Goal: Check status

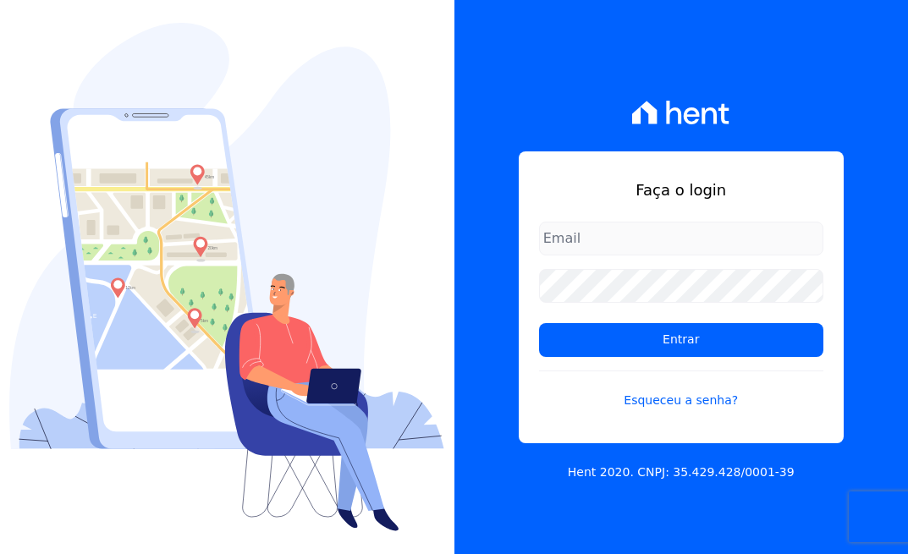
click at [664, 247] on input "email" at bounding box center [681, 239] width 284 height 34
click at [683, 397] on link "Esqueceu a senha?" at bounding box center [681, 390] width 284 height 39
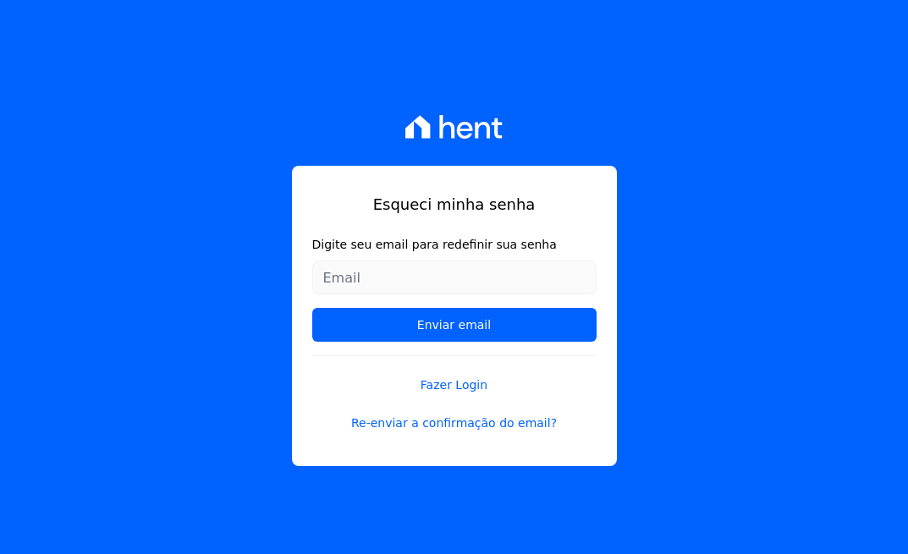
click at [350, 280] on input "Digite seu email para redefinir sua senha" at bounding box center [454, 278] width 284 height 34
click at [392, 283] on input "Digite seu email para redefinir sua senha" at bounding box center [454, 278] width 284 height 34
click at [471, 277] on input "julianaoliveira641@gmai.com" at bounding box center [454, 278] width 284 height 34
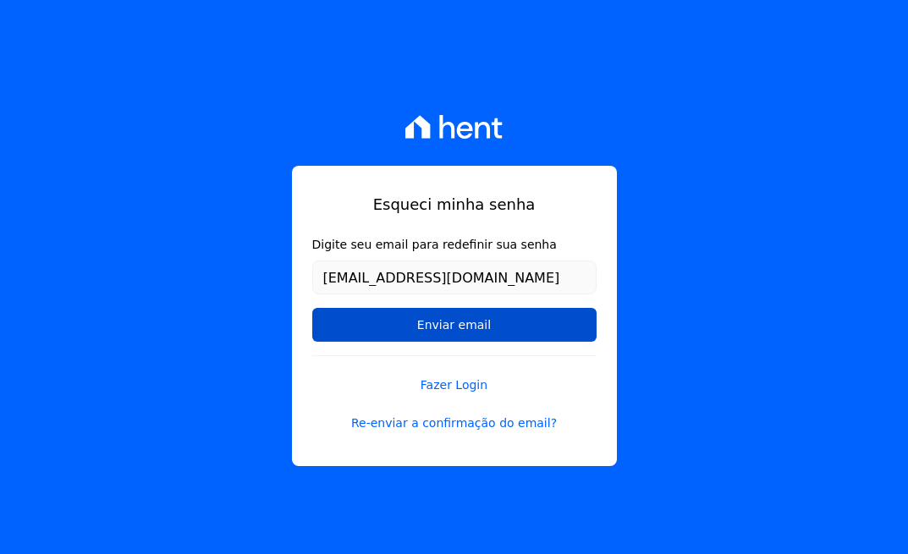
type input "[EMAIL_ADDRESS][DOMAIN_NAME]"
click at [413, 337] on input "Enviar email" at bounding box center [454, 325] width 284 height 34
click at [476, 330] on input "Enviar email" at bounding box center [454, 325] width 284 height 34
click at [451, 326] on input "Enviar email" at bounding box center [454, 325] width 284 height 34
click at [452, 326] on input "Enviar email" at bounding box center [454, 325] width 284 height 34
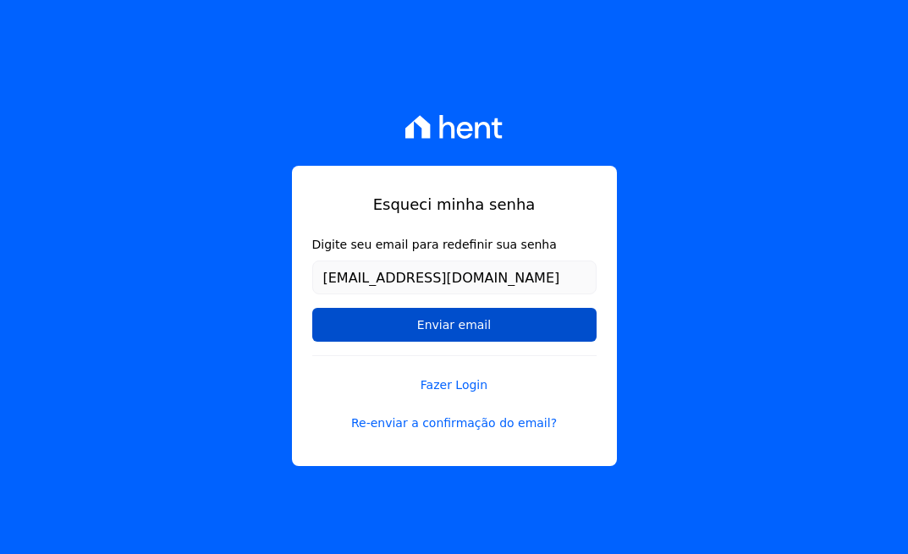
click at [452, 326] on input "Enviar email" at bounding box center [454, 325] width 284 height 34
click at [430, 334] on input "Enviar email" at bounding box center [454, 325] width 284 height 34
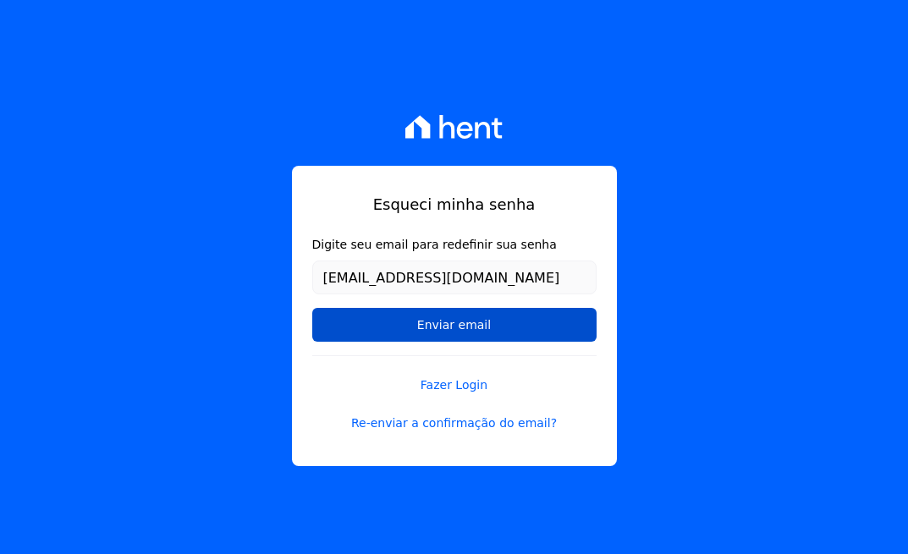
click at [453, 325] on input "Enviar email" at bounding box center [454, 325] width 284 height 34
click at [410, 318] on input "Enviar email" at bounding box center [454, 325] width 284 height 34
click at [421, 328] on input "Enviar email" at bounding box center [454, 325] width 284 height 34
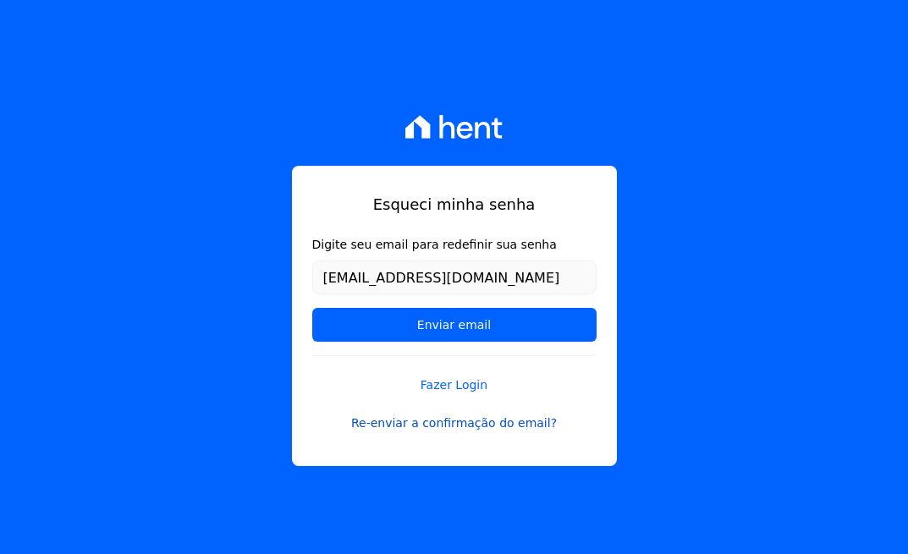
click at [454, 430] on link "Re-enviar a confirmação do email?" at bounding box center [454, 424] width 284 height 18
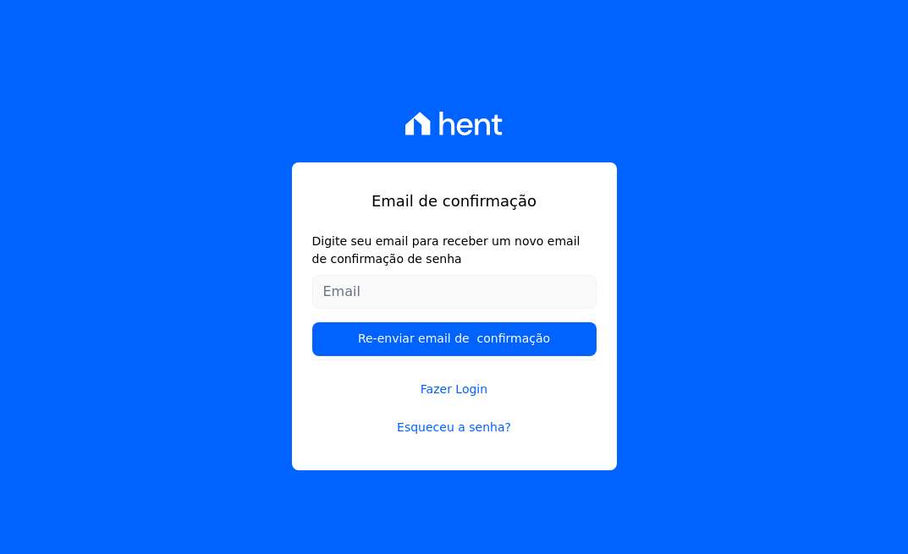
click at [431, 296] on input "Digite seu email para receber um novo email de confirmação de senha" at bounding box center [454, 292] width 284 height 34
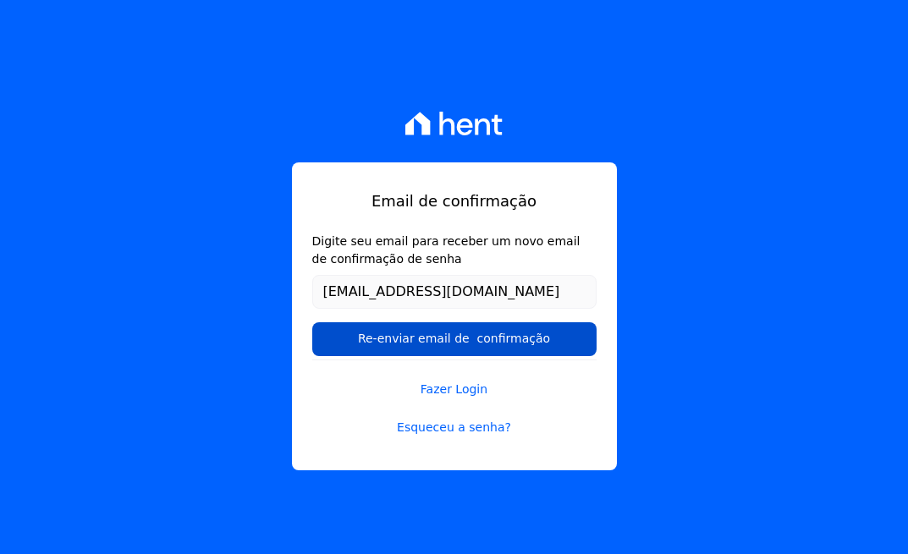
type input "julianaoliveira641@gmail.com"
click at [421, 342] on input "Re-enviar email de confirmação" at bounding box center [454, 339] width 284 height 34
click at [439, 350] on input "Re-enviar email de confirmação" at bounding box center [454, 339] width 284 height 34
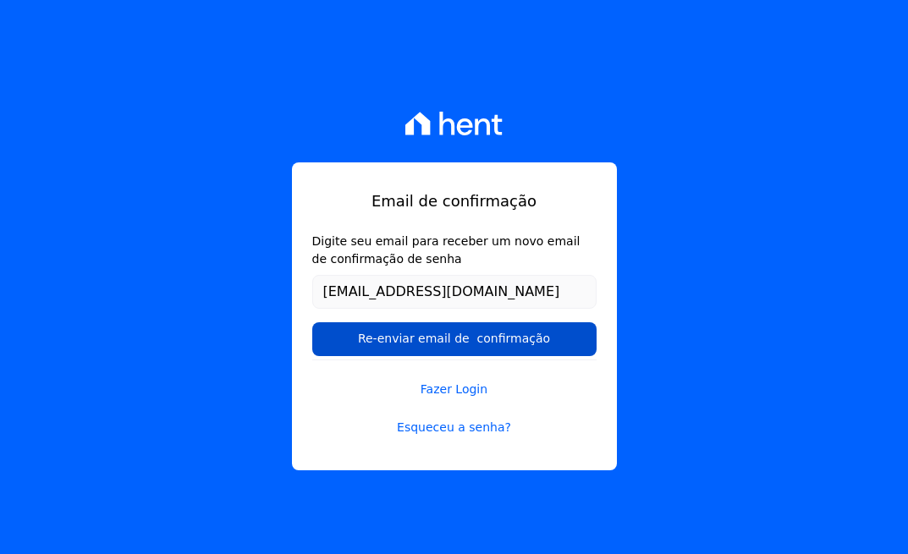
click at [439, 350] on input "Re-enviar email de confirmação" at bounding box center [454, 339] width 284 height 34
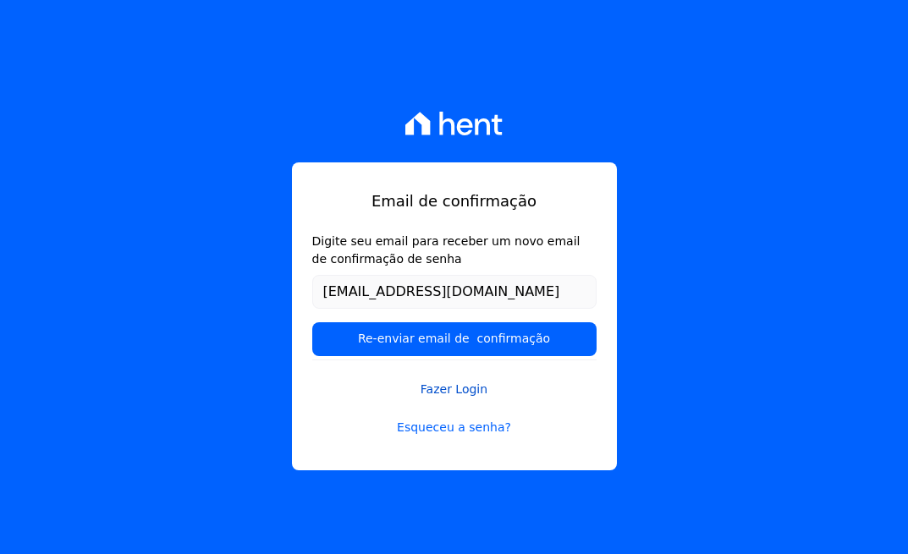
click at [455, 392] on link "Fazer Login" at bounding box center [454, 379] width 284 height 39
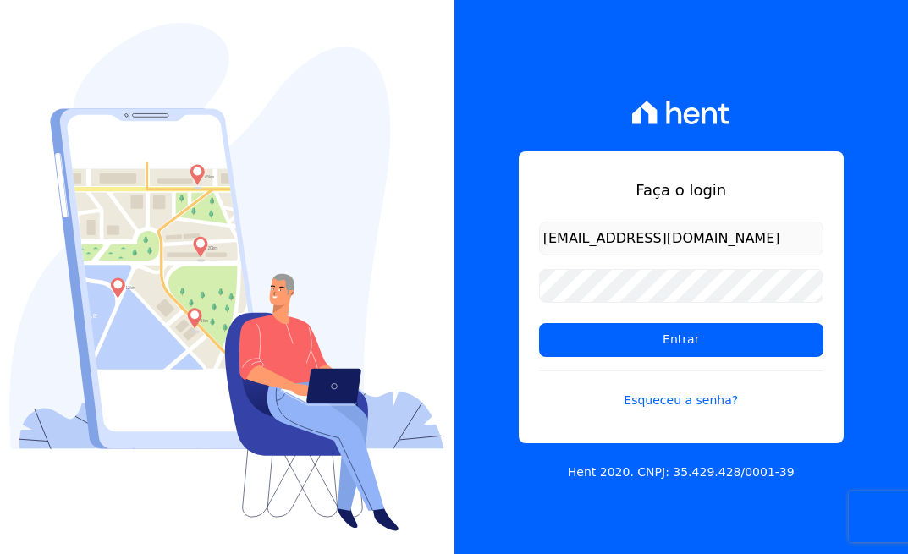
type input "[EMAIL_ADDRESS][DOMAIN_NAME]"
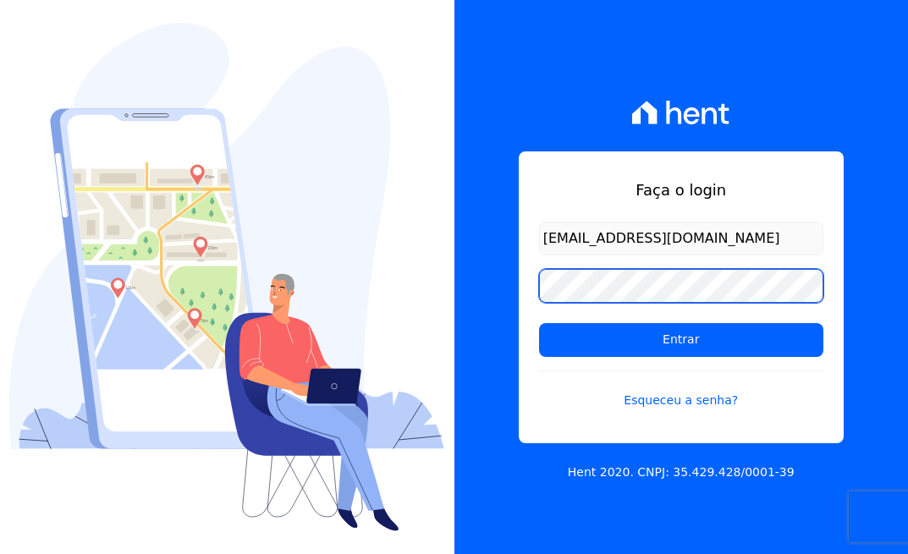
click at [539, 323] on input "Entrar" at bounding box center [681, 340] width 284 height 34
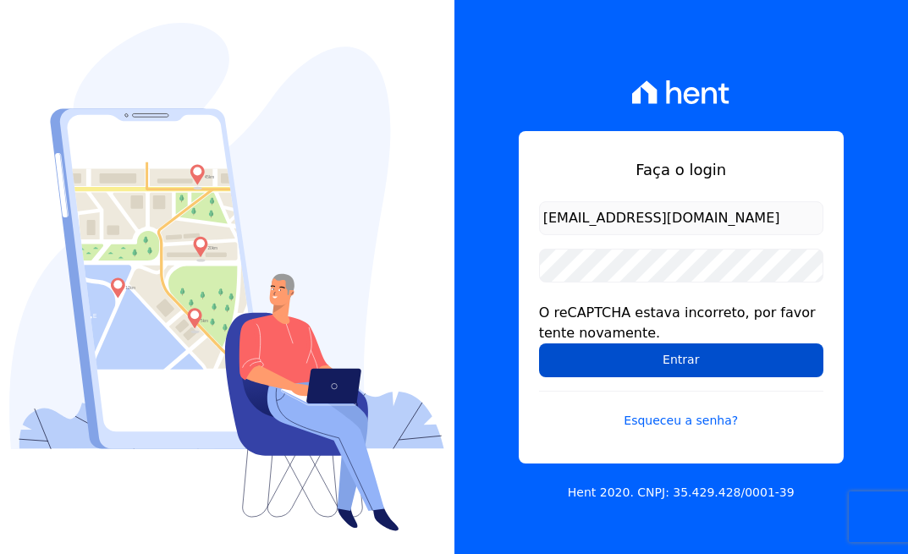
click at [614, 368] on input "Entrar" at bounding box center [681, 361] width 284 height 34
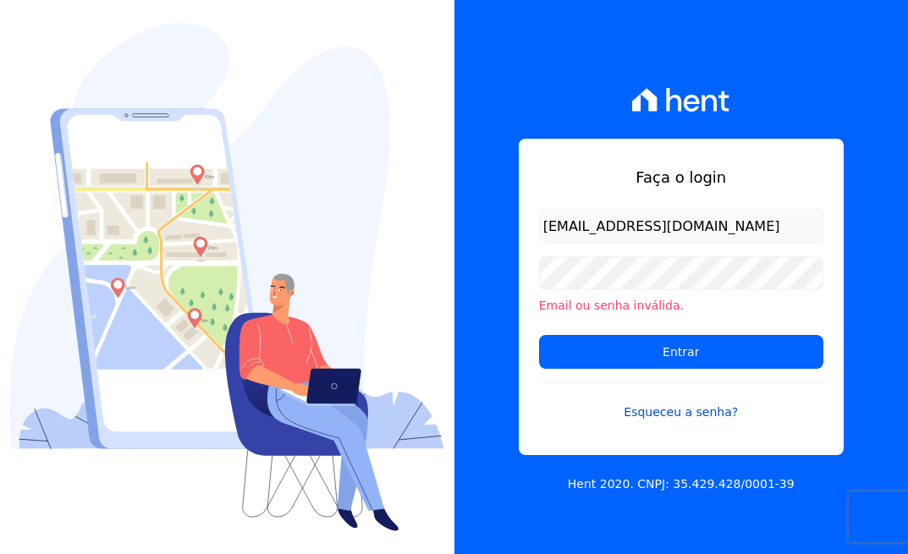
click at [671, 415] on link "Esqueceu a senha?" at bounding box center [681, 402] width 284 height 39
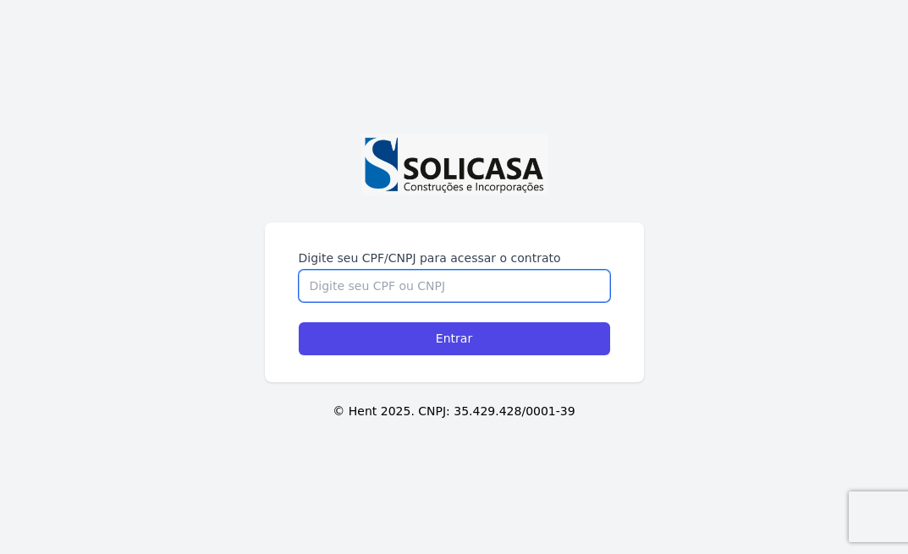
click at [399, 289] on input "Digite seu CPF/CNPJ para acessar o contrato" at bounding box center [454, 286] width 311 height 32
type input "11357691920"
click at [299, 322] on input "Entrar" at bounding box center [454, 338] width 311 height 33
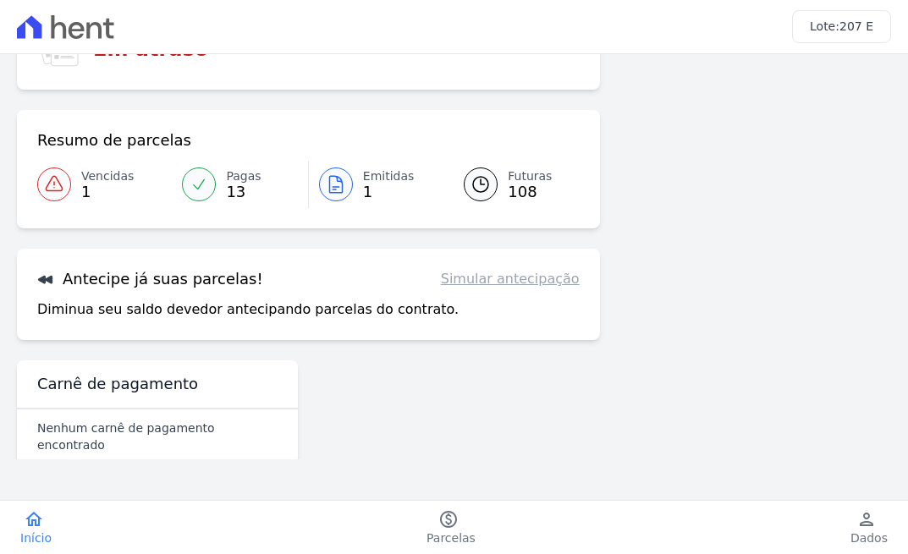
scroll to position [166, 0]
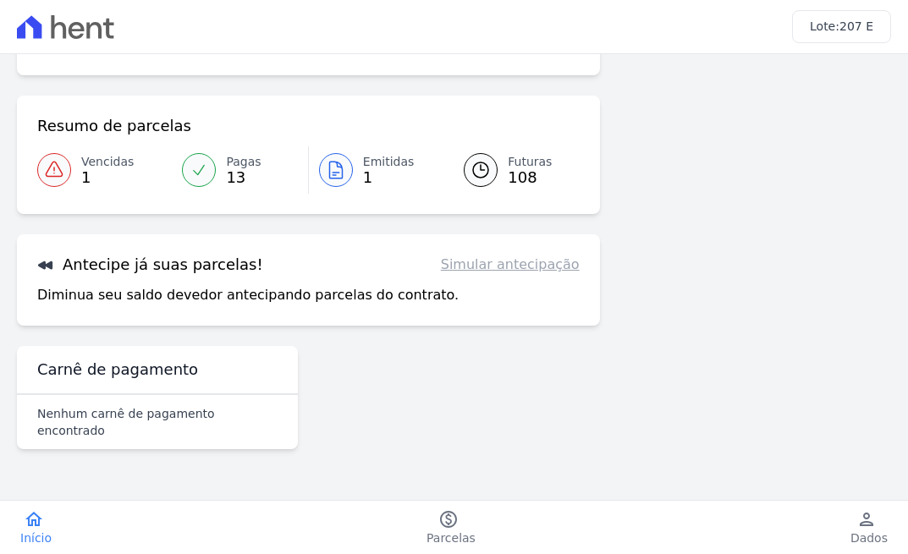
click at [73, 176] on link "Vencidas 1" at bounding box center [104, 169] width 135 height 47
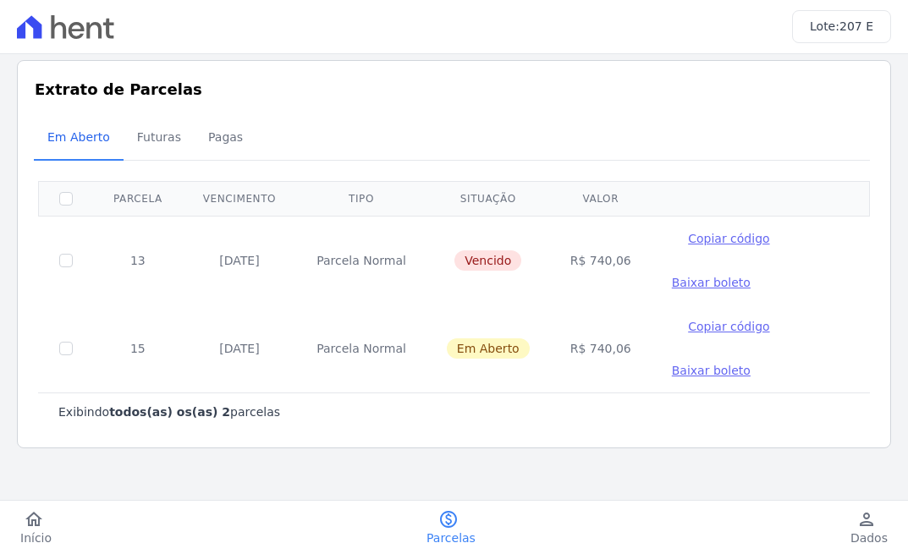
scroll to position [10, 0]
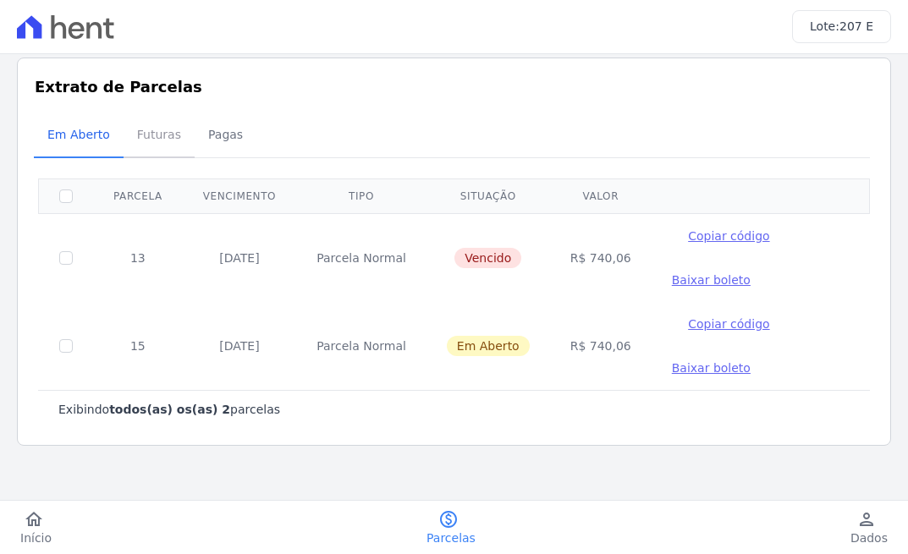
click at [137, 146] on span "Futuras" at bounding box center [159, 135] width 64 height 34
click at [179, 130] on link "Futuras" at bounding box center [159, 136] width 71 height 44
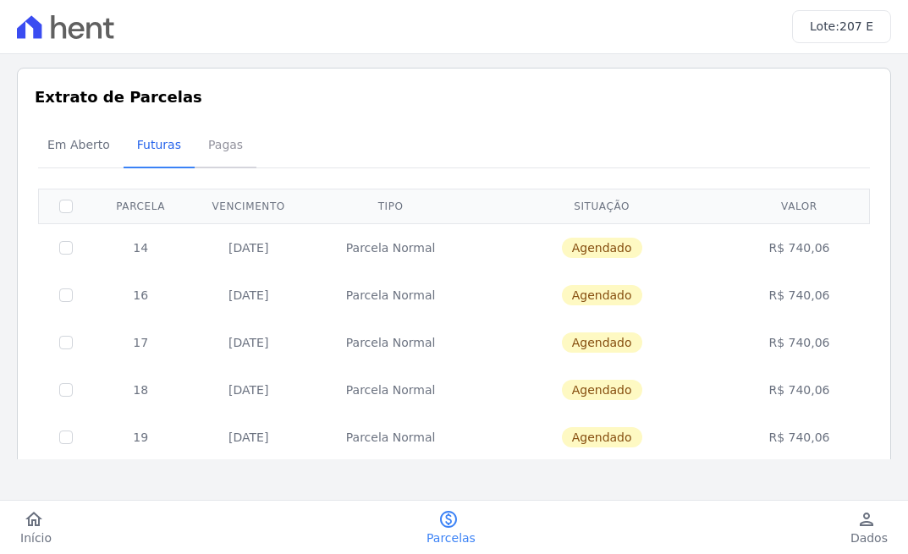
click at [211, 146] on span "Pagas" at bounding box center [225, 145] width 55 height 34
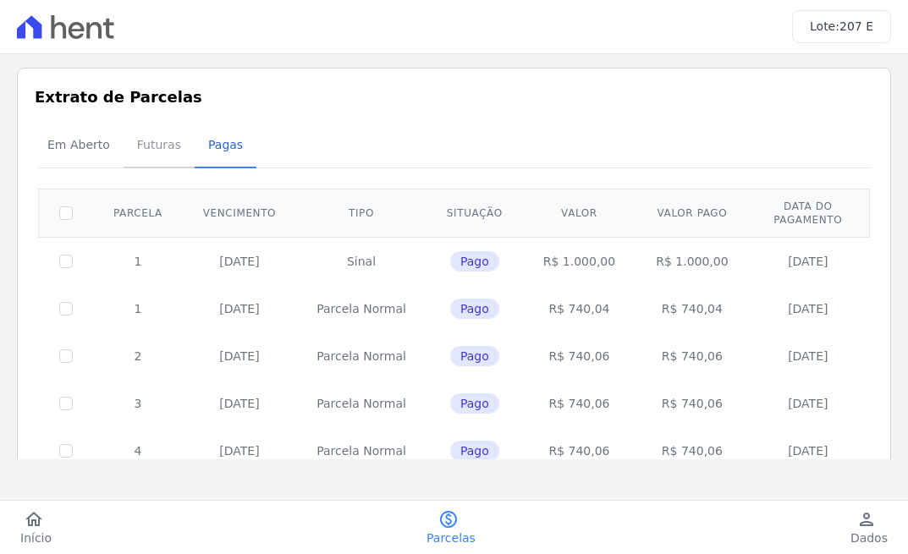
click at [151, 153] on span "Futuras" at bounding box center [159, 145] width 64 height 34
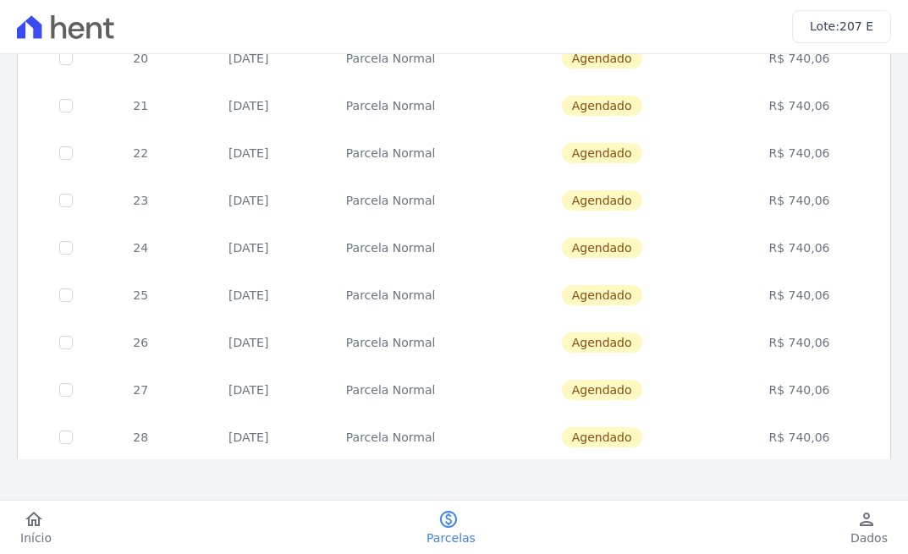
scroll to position [804, 0]
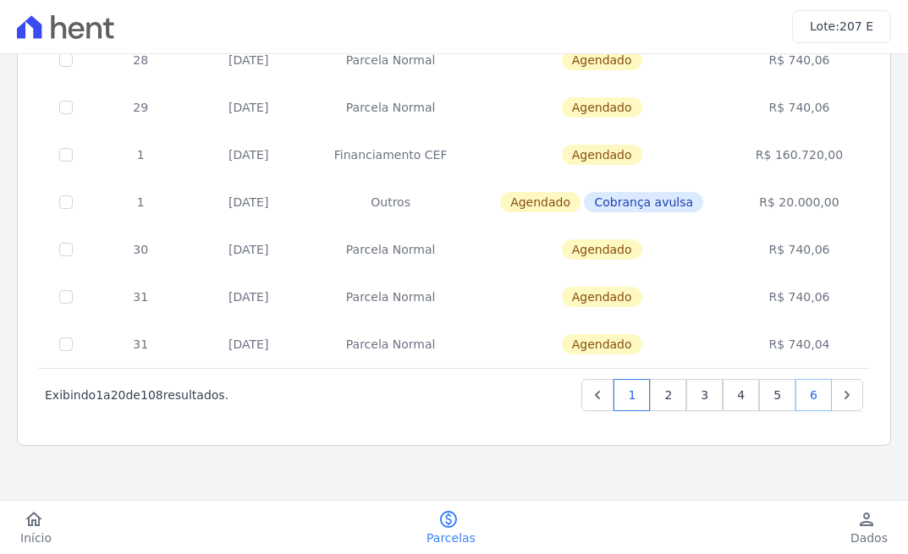
click at [799, 389] on link "6" at bounding box center [813, 395] width 36 height 32
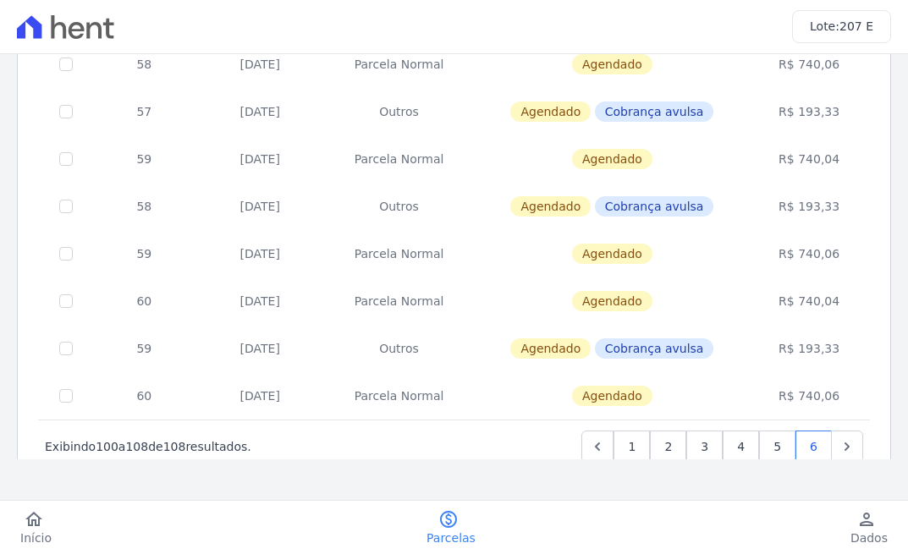
scroll to position [235, 0]
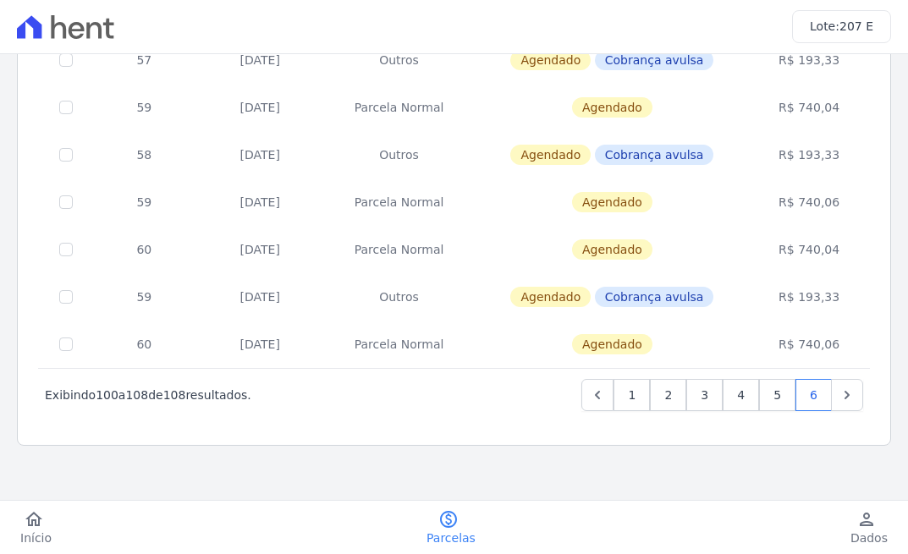
click at [634, 294] on span "Cobrança avulsa" at bounding box center [654, 297] width 119 height 20
click at [573, 294] on span "Agendado" at bounding box center [550, 297] width 80 height 20
click at [759, 393] on link "5" at bounding box center [777, 395] width 36 height 32
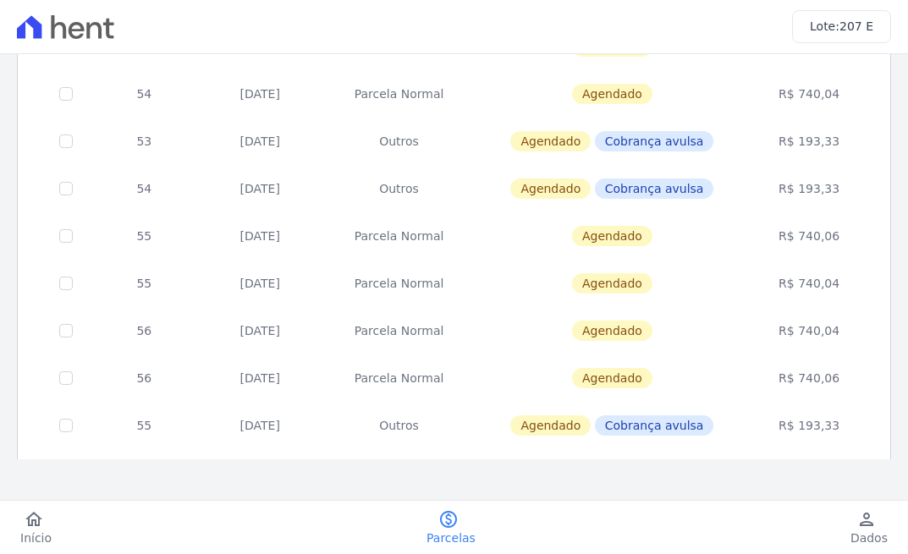
scroll to position [804, 0]
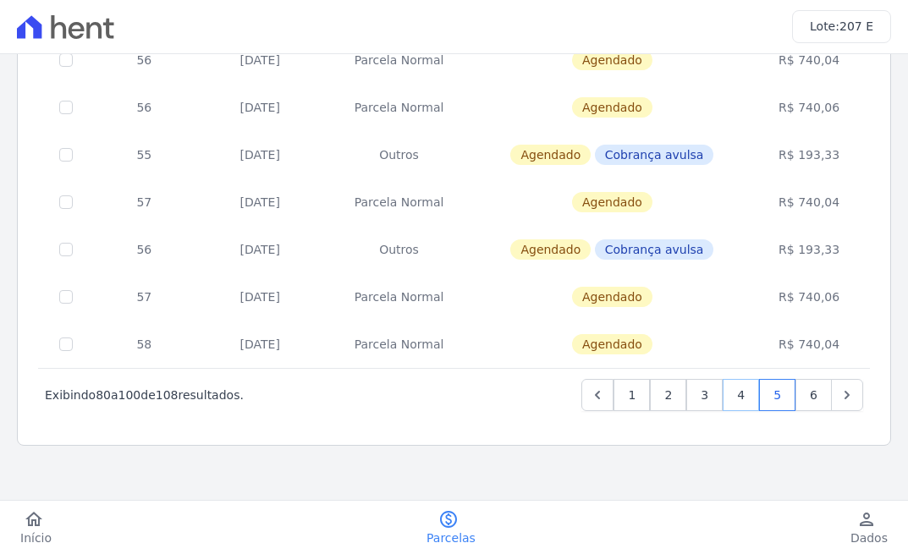
click at [729, 397] on link "4" at bounding box center [741, 395] width 36 height 32
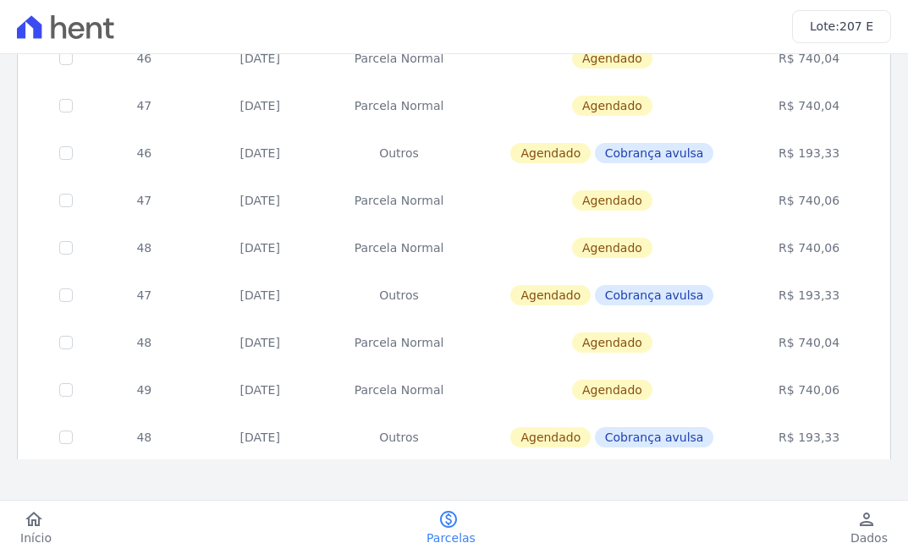
scroll to position [804, 0]
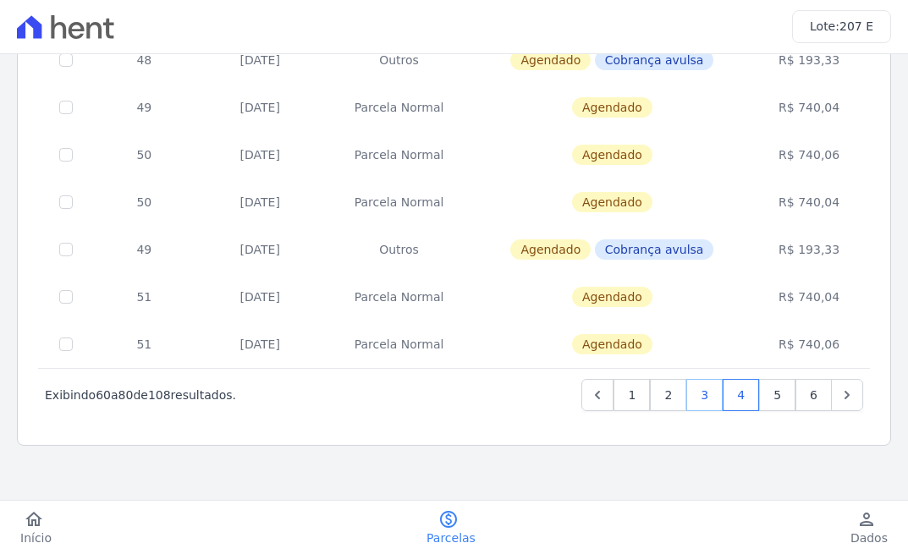
click at [691, 395] on link "3" at bounding box center [704, 395] width 36 height 32
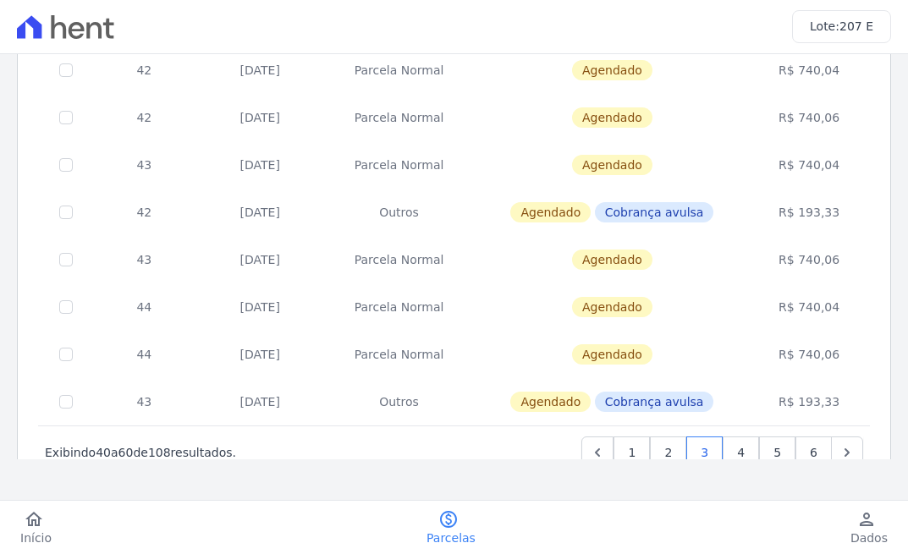
scroll to position [804, 0]
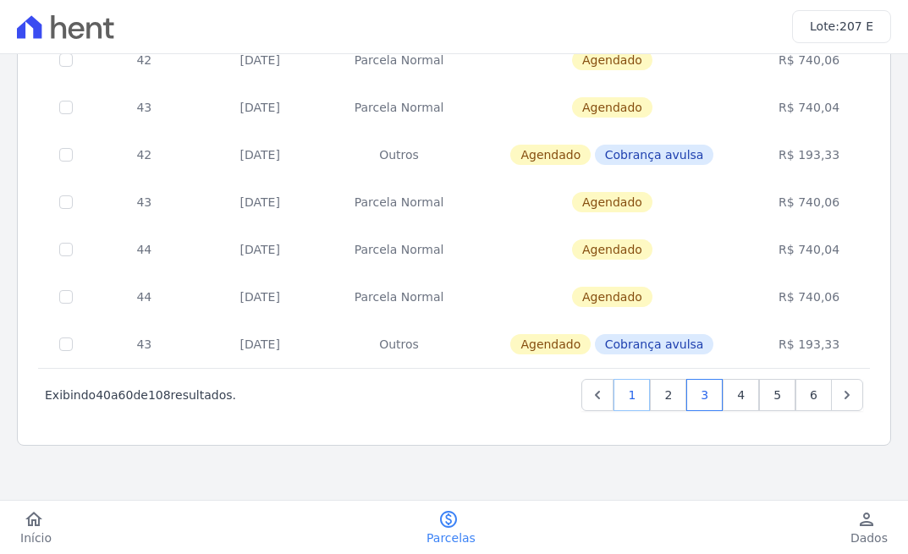
click at [614, 402] on link "1" at bounding box center [632, 395] width 36 height 32
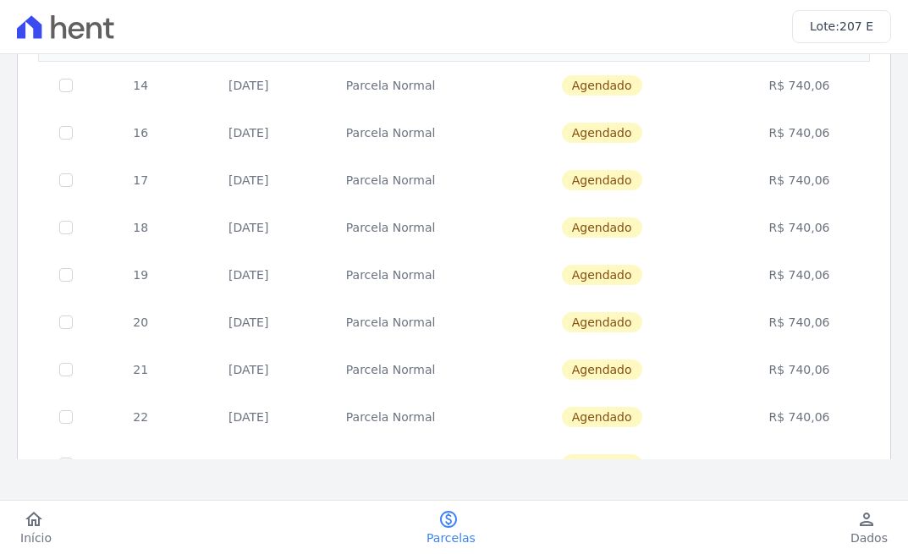
scroll to position [58, 0]
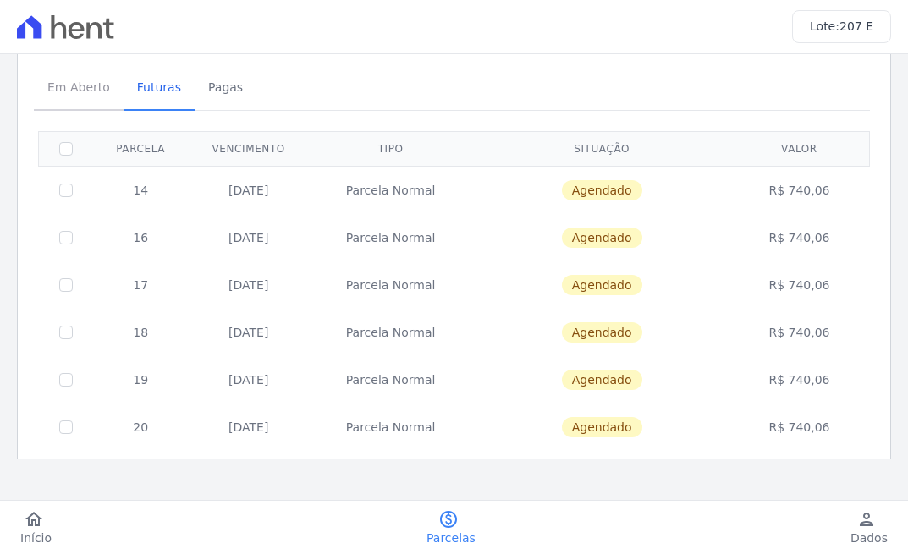
click at [52, 75] on span "Em Aberto" at bounding box center [78, 87] width 83 height 34
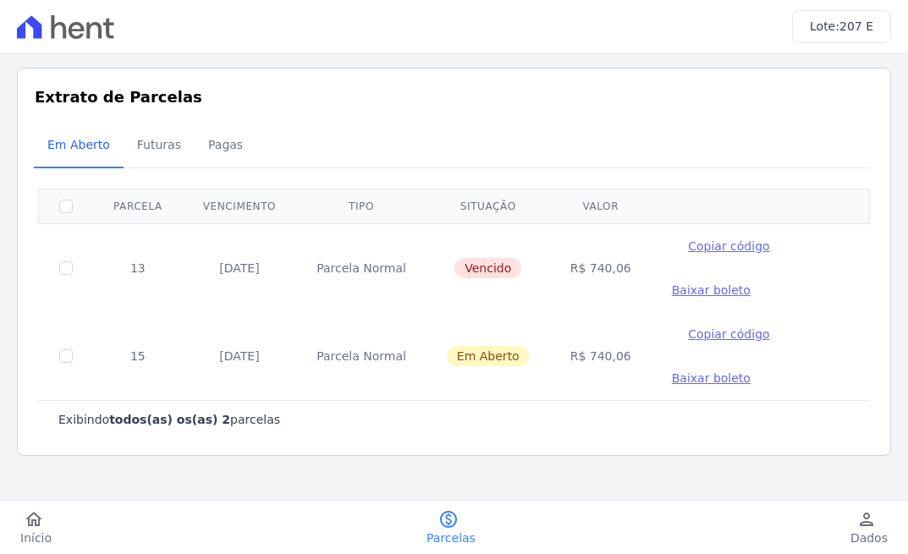
click at [69, 26] on icon at bounding box center [77, 30] width 16 height 17
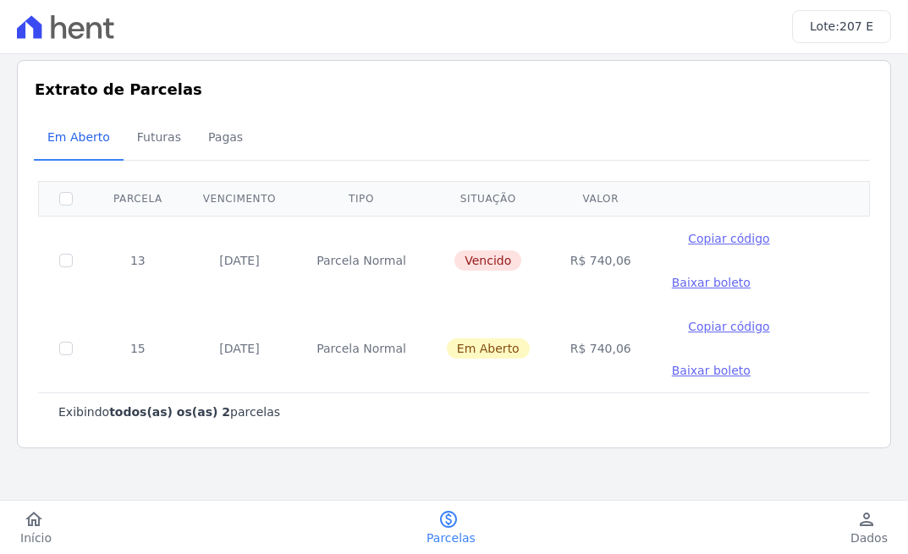
scroll to position [10, 0]
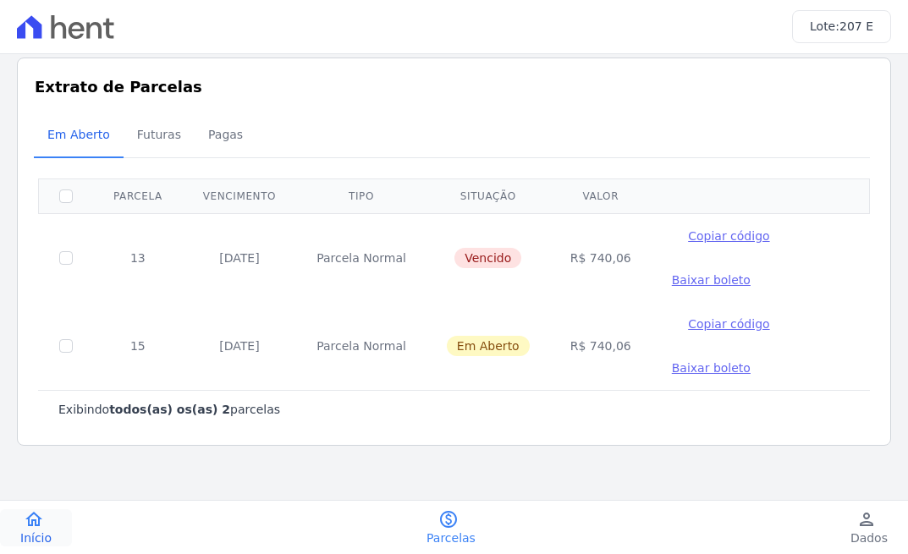
click at [33, 535] on span "Início" at bounding box center [35, 538] width 31 height 17
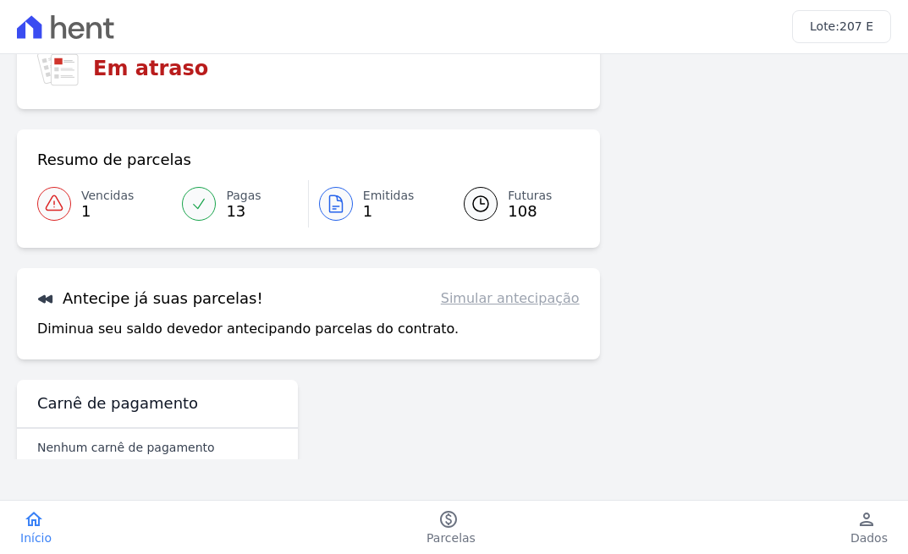
scroll to position [108, 0]
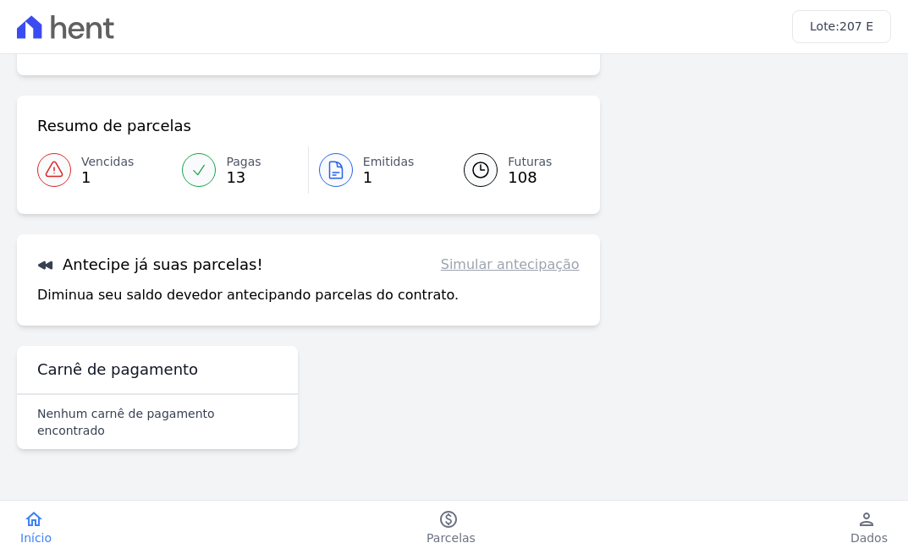
click at [505, 267] on link "Simular antecipação" at bounding box center [510, 265] width 139 height 20
click at [277, 262] on div "Antecipe já suas parcelas! Simular antecipação" at bounding box center [308, 265] width 542 height 20
click at [525, 263] on link "Simular antecipação" at bounding box center [510, 265] width 139 height 20
click at [523, 271] on link "Simular antecipação" at bounding box center [510, 265] width 139 height 20
click at [324, 297] on p "Diminua seu saldo devedor antecipando parcelas do contrato." at bounding box center [247, 295] width 421 height 20
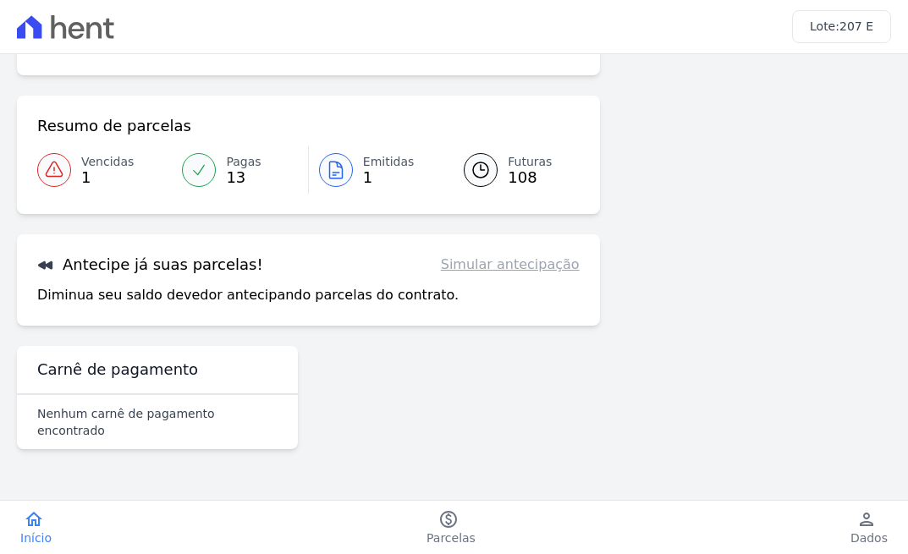
click at [310, 297] on p "Diminua seu saldo devedor antecipando parcelas do contrato." at bounding box center [247, 295] width 421 height 20
click at [308, 297] on p "Diminua seu saldo devedor antecipando parcelas do contrato." at bounding box center [247, 295] width 421 height 20
click at [148, 421] on p "Nenhum carnê de pagamento encontrado" at bounding box center [157, 422] width 240 height 34
click at [106, 371] on h3 "Carnê de pagamento" at bounding box center [117, 370] width 161 height 20
click at [482, 268] on link "Simular antecipação" at bounding box center [510, 265] width 139 height 20
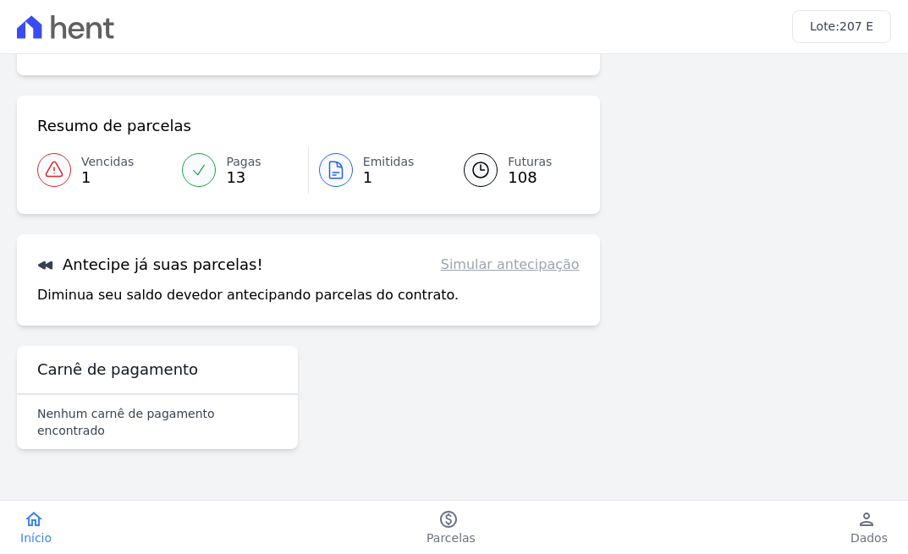
click at [431, 375] on div "Saúde do Contrato Em atraso Resumo de parcelas Vencidas 1 Pagas 13 Emitidas 1 F…" at bounding box center [308, 207] width 583 height 497
click at [863, 520] on icon "person" at bounding box center [866, 519] width 20 height 20
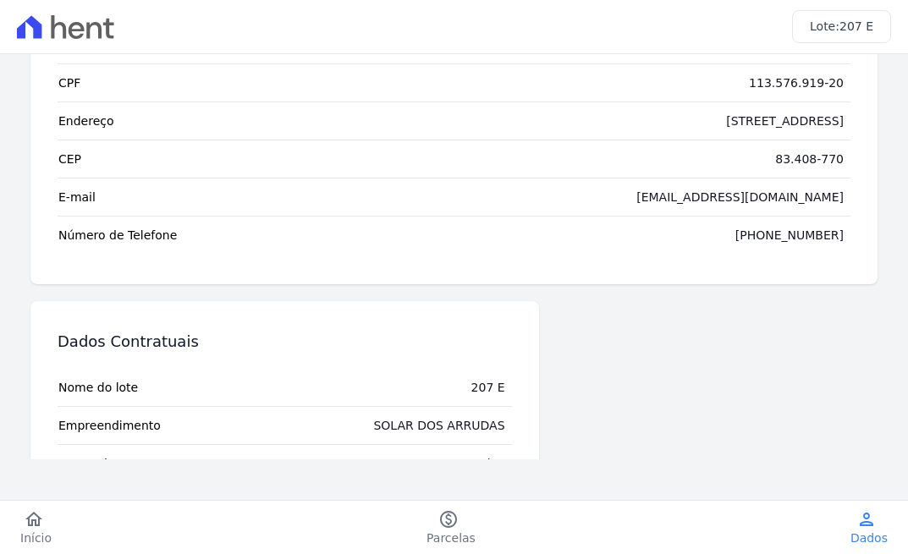
scroll to position [116, 0]
